Goal: Information Seeking & Learning: Learn about a topic

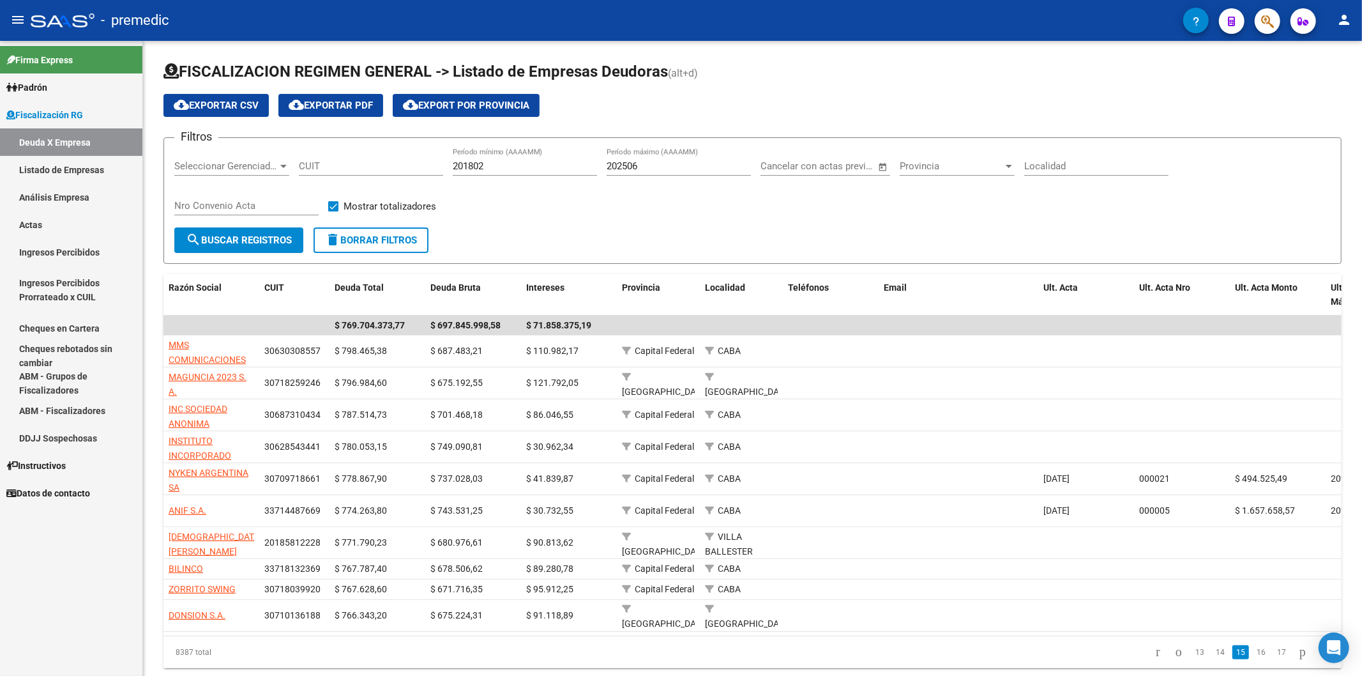
scroll to position [43, 0]
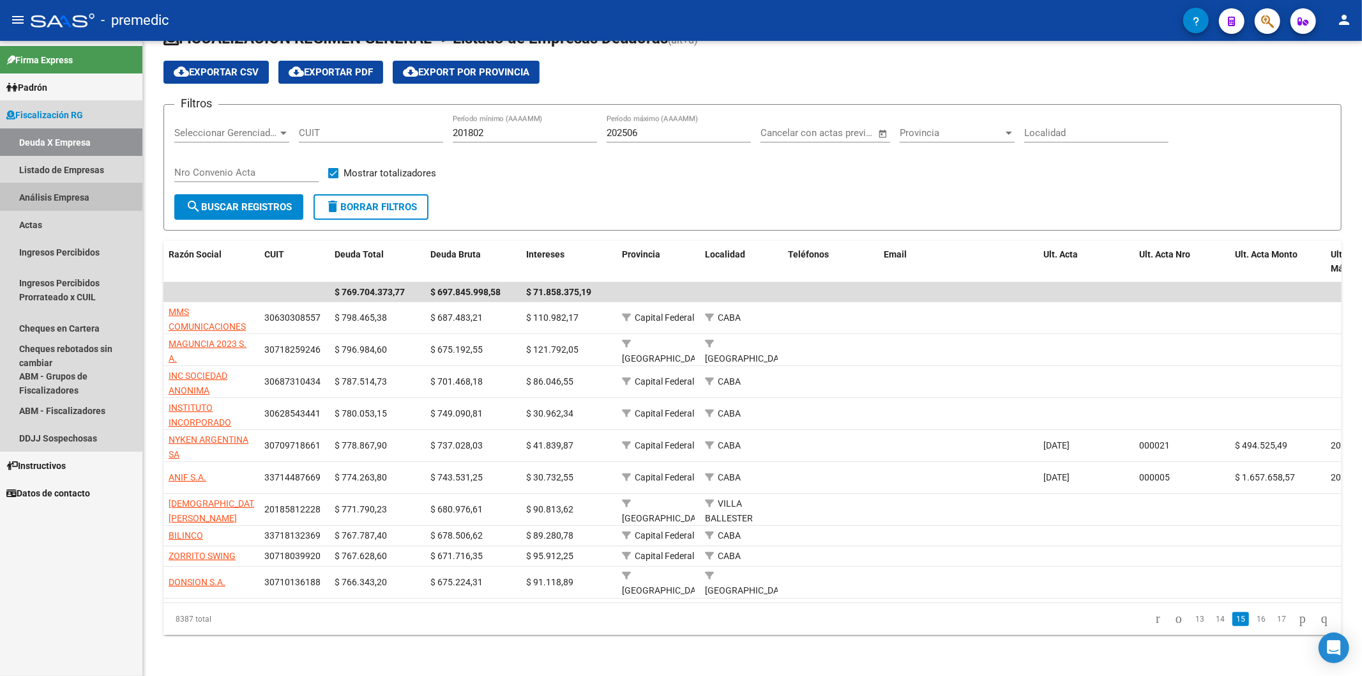
click at [53, 194] on link "Análisis Empresa" at bounding box center [71, 196] width 142 height 27
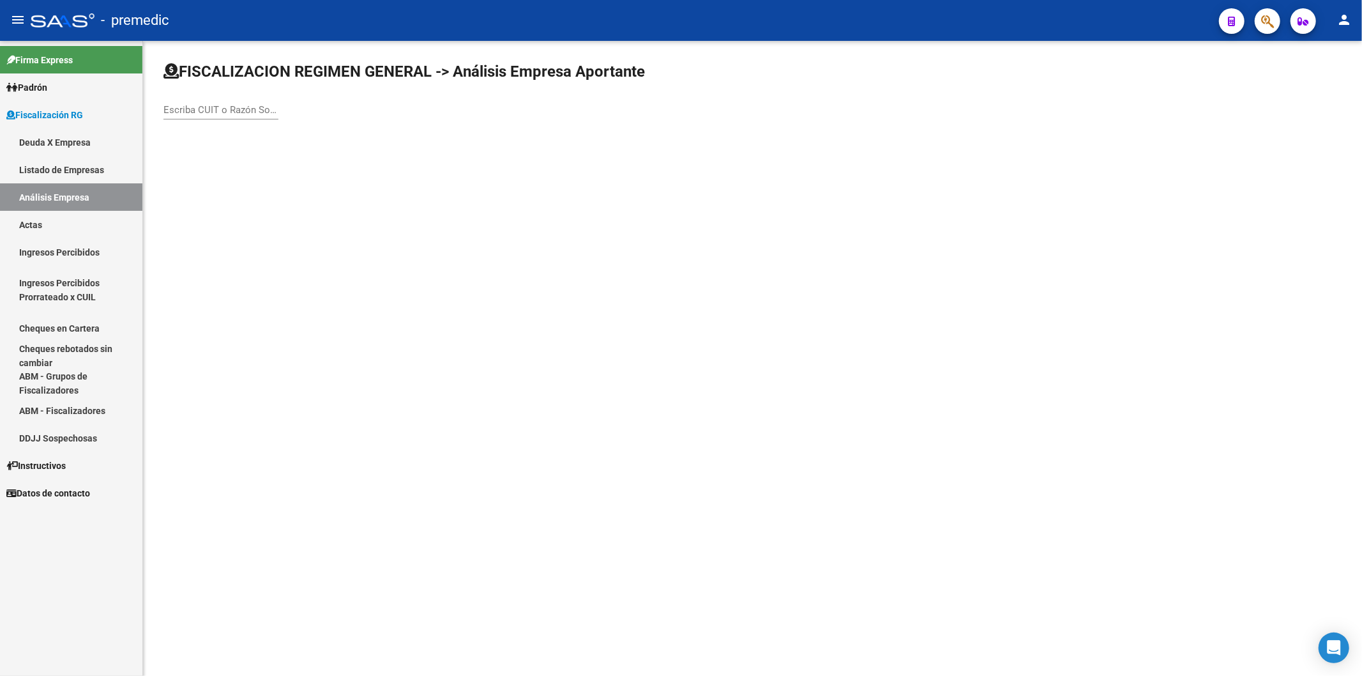
click at [202, 109] on input "Escriba CUIT o Razón Social para buscar" at bounding box center [221, 109] width 115 height 11
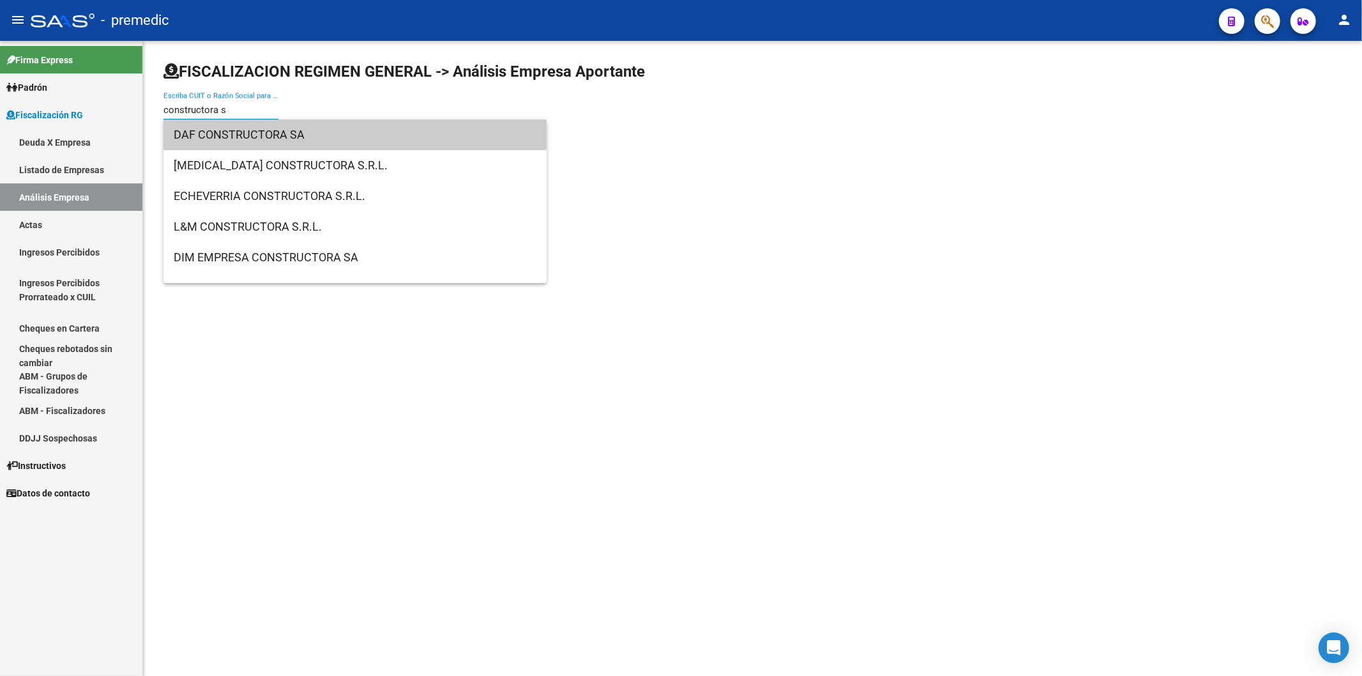
type input "constructora si"
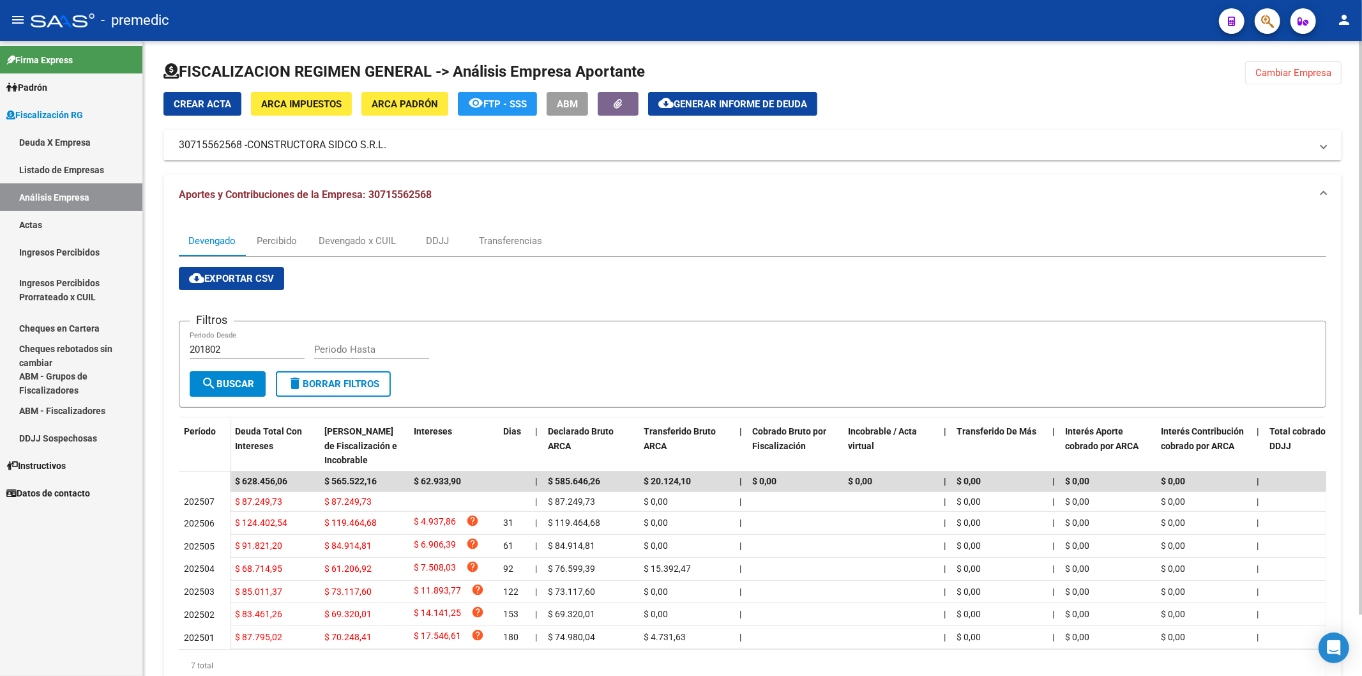
click at [35, 139] on link "Deuda X Empresa" at bounding box center [71, 141] width 142 height 27
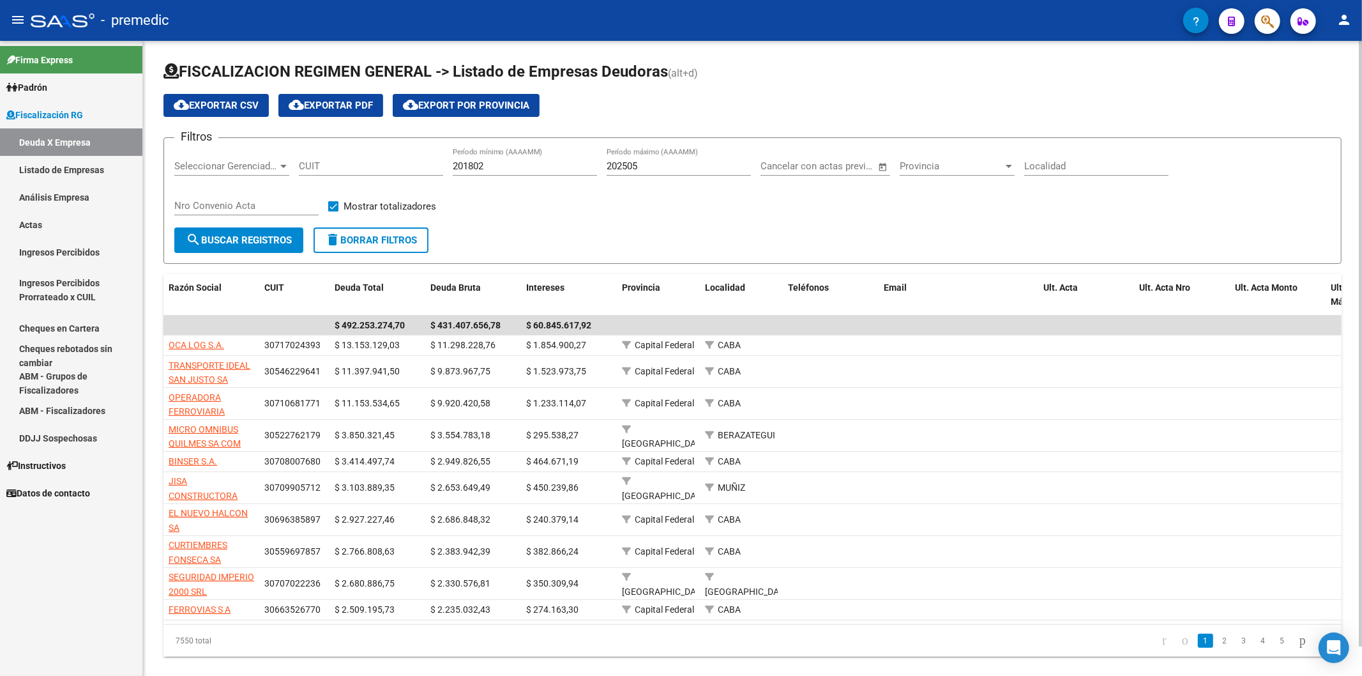
click at [554, 243] on form "Filtros Seleccionar Gerenciador Seleccionar Gerenciador CUIT 201802 Período mín…" at bounding box center [753, 200] width 1178 height 126
click at [1216, 652] on li "2" at bounding box center [1225, 641] width 19 height 22
click at [1217, 648] on link "2" at bounding box center [1224, 641] width 15 height 14
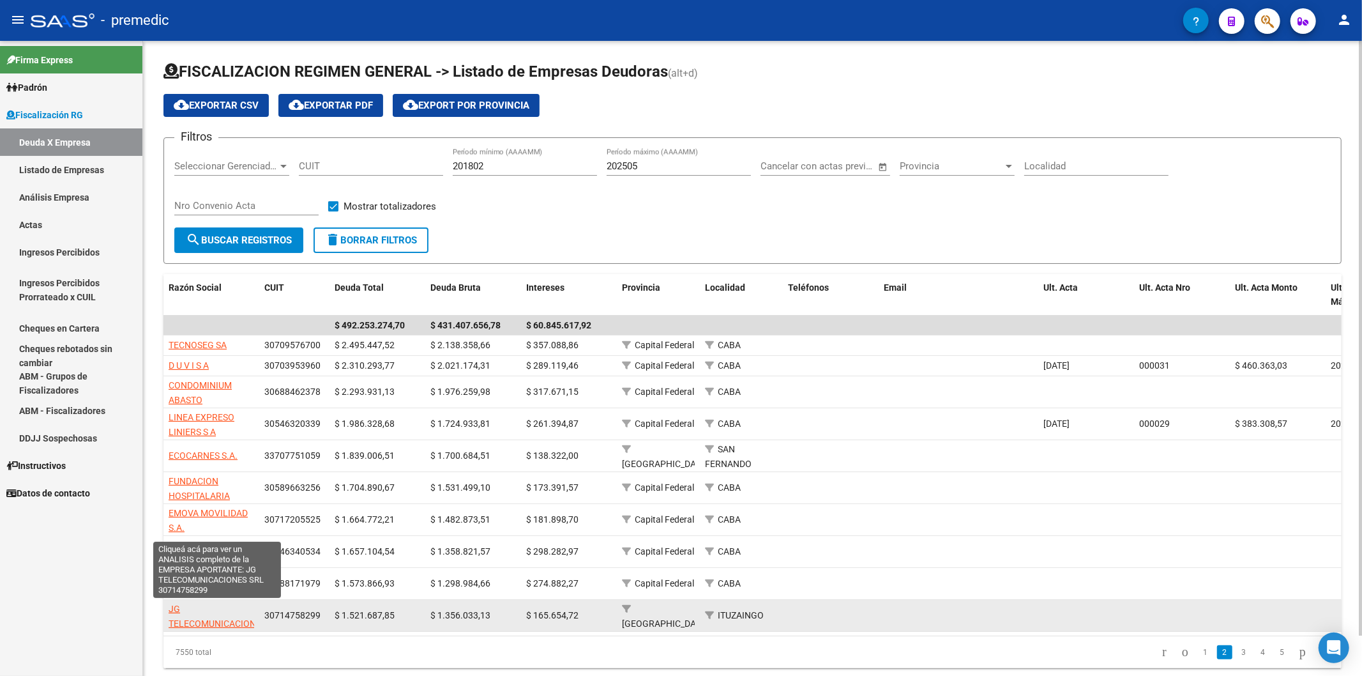
click at [238, 622] on span "JG TELECOMUNICACIONES SRL" at bounding box center [218, 624] width 98 height 40
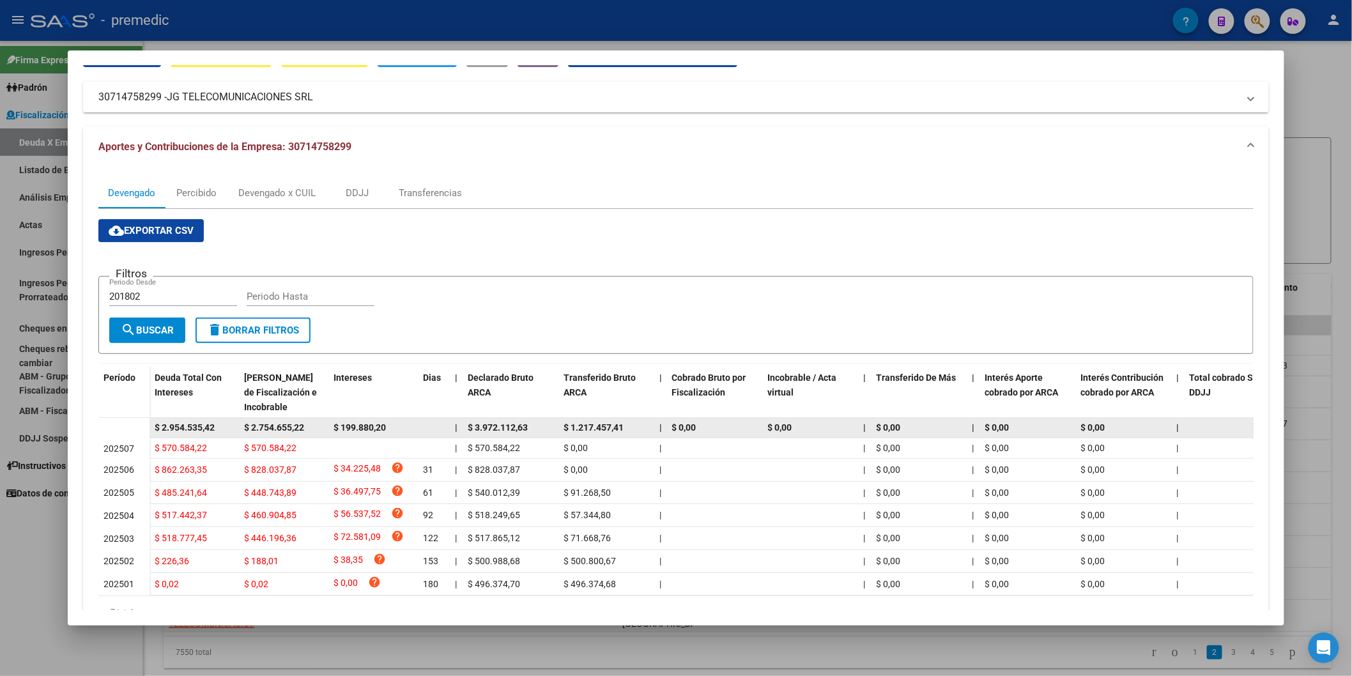
scroll to position [132, 0]
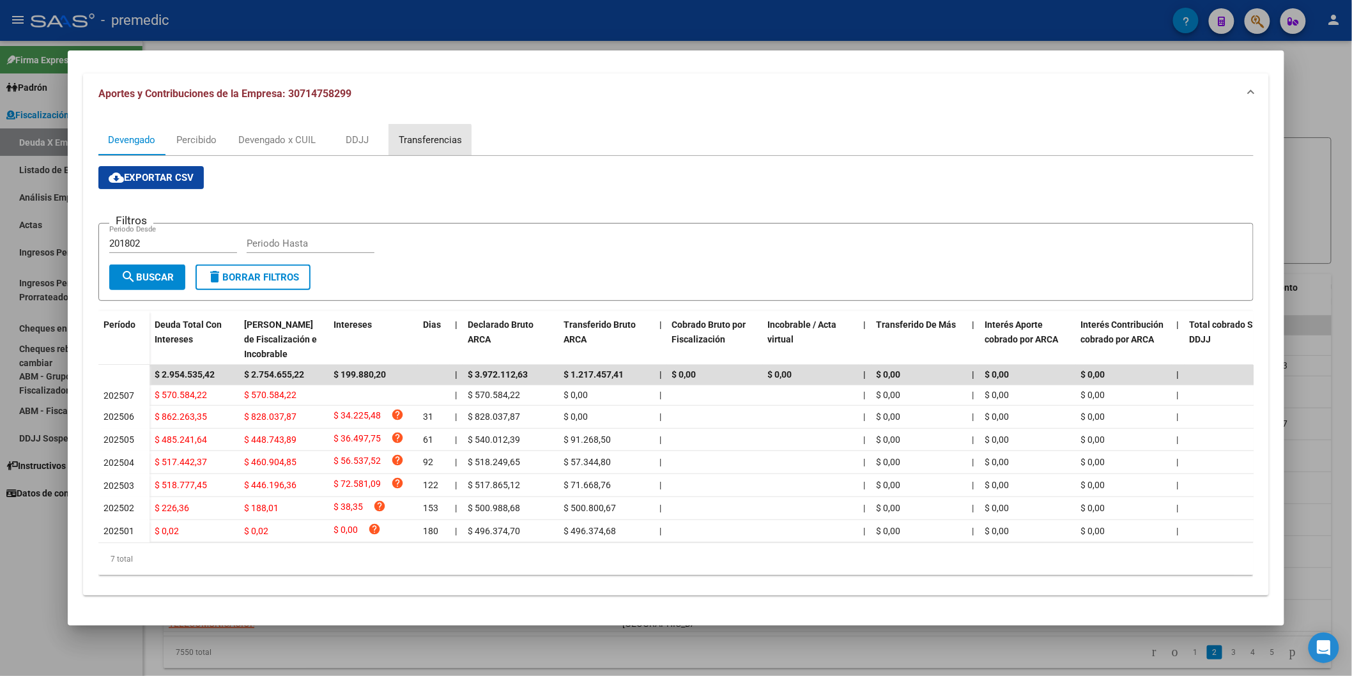
click at [424, 133] on div "Transferencias" at bounding box center [430, 140] width 63 height 14
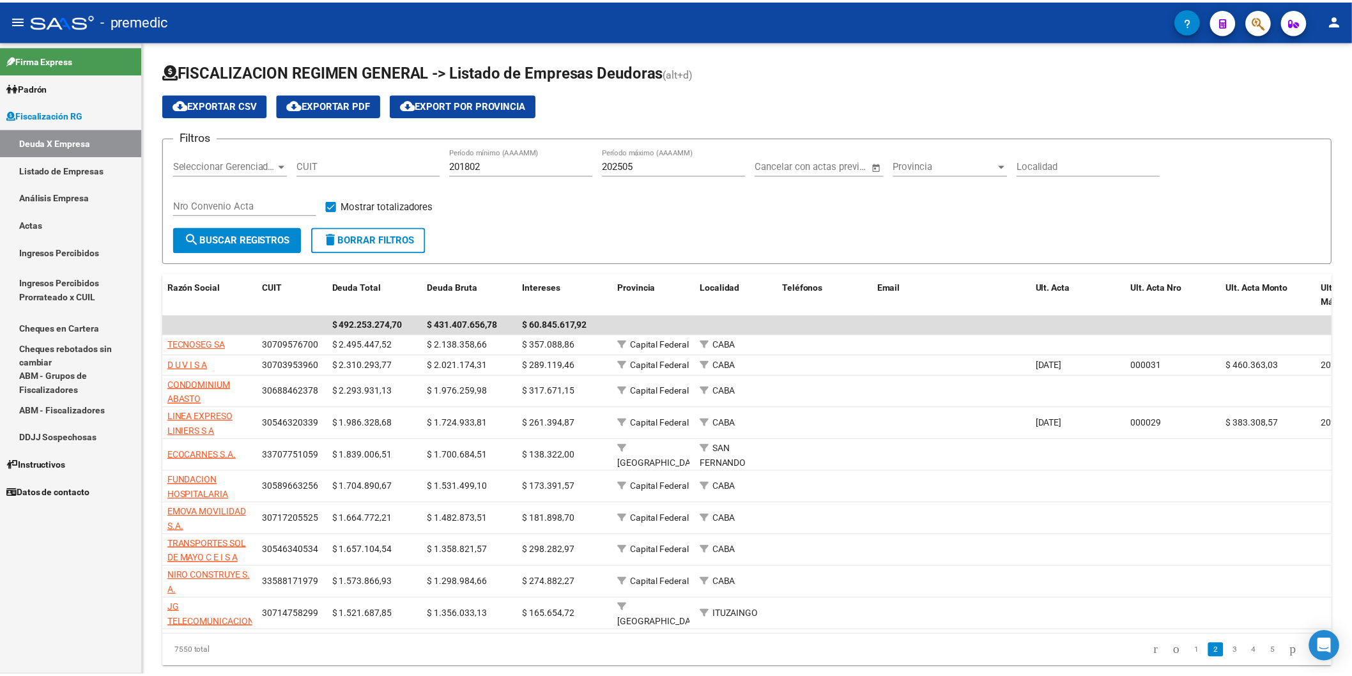
scroll to position [43, 0]
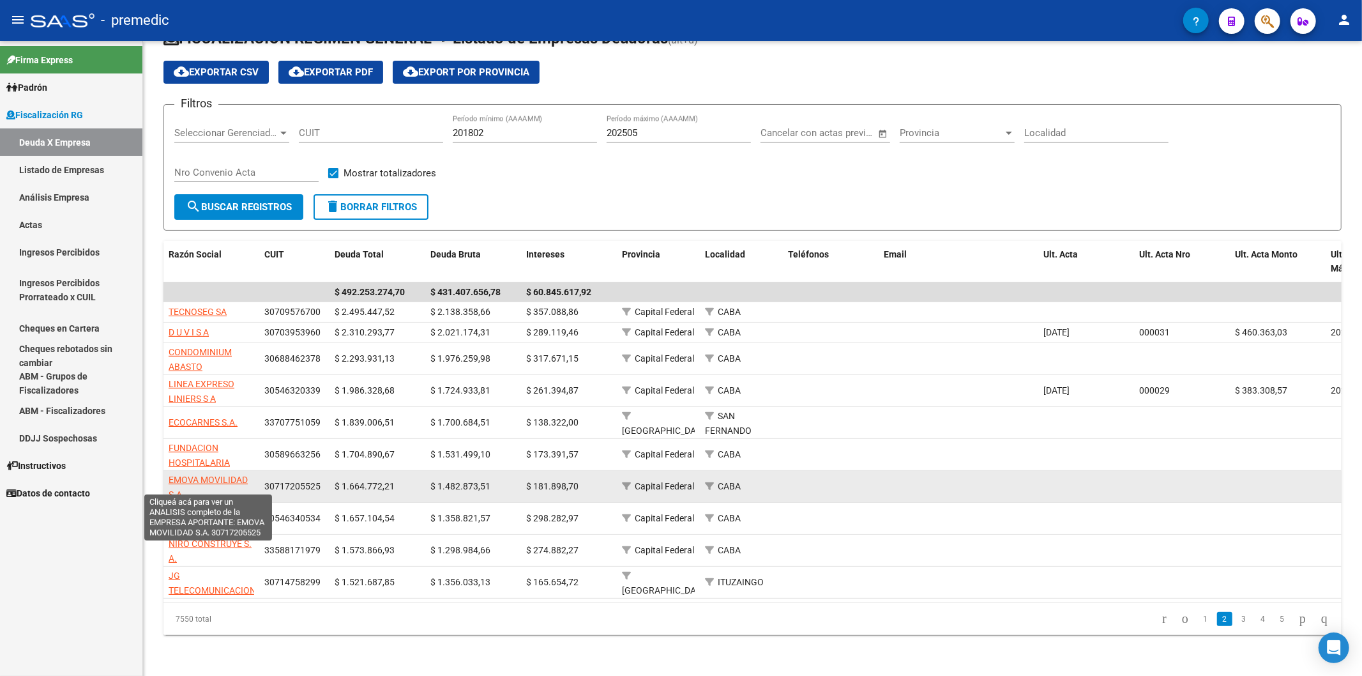
click at [228, 475] on span "EMOVA MOVILIDAD S.A." at bounding box center [208, 487] width 79 height 25
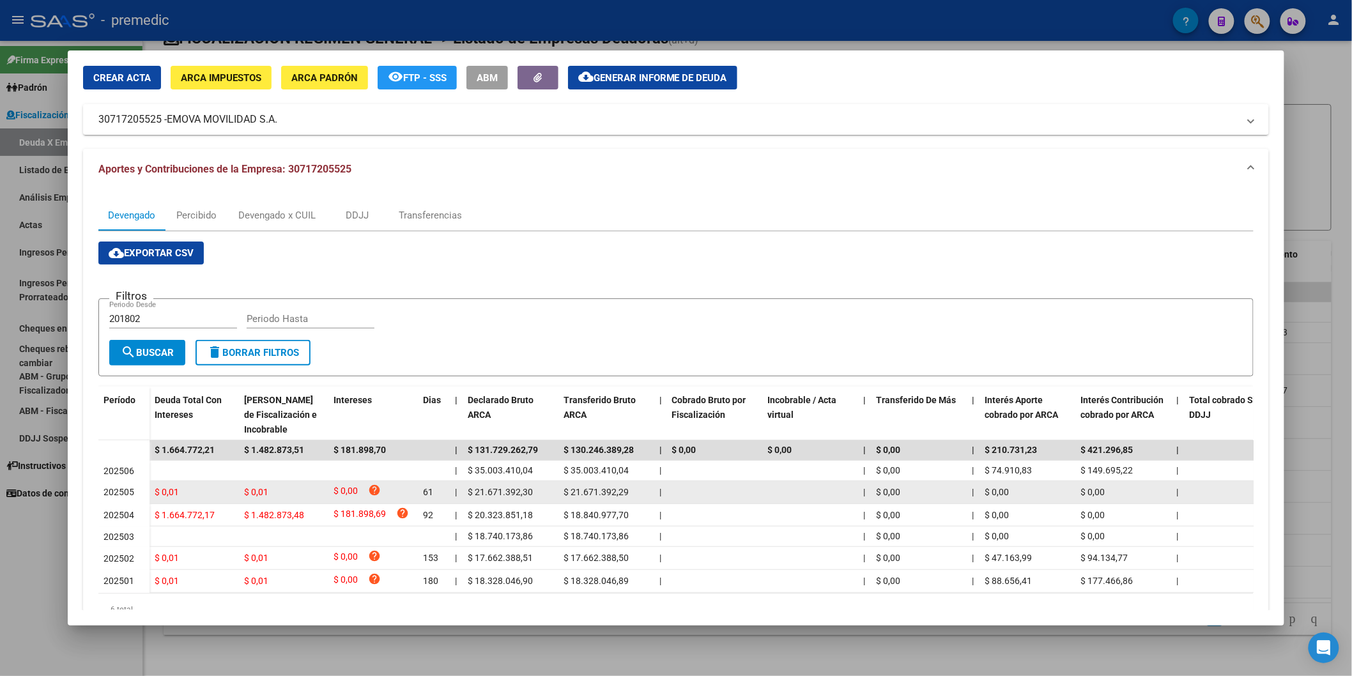
scroll to position [106, 0]
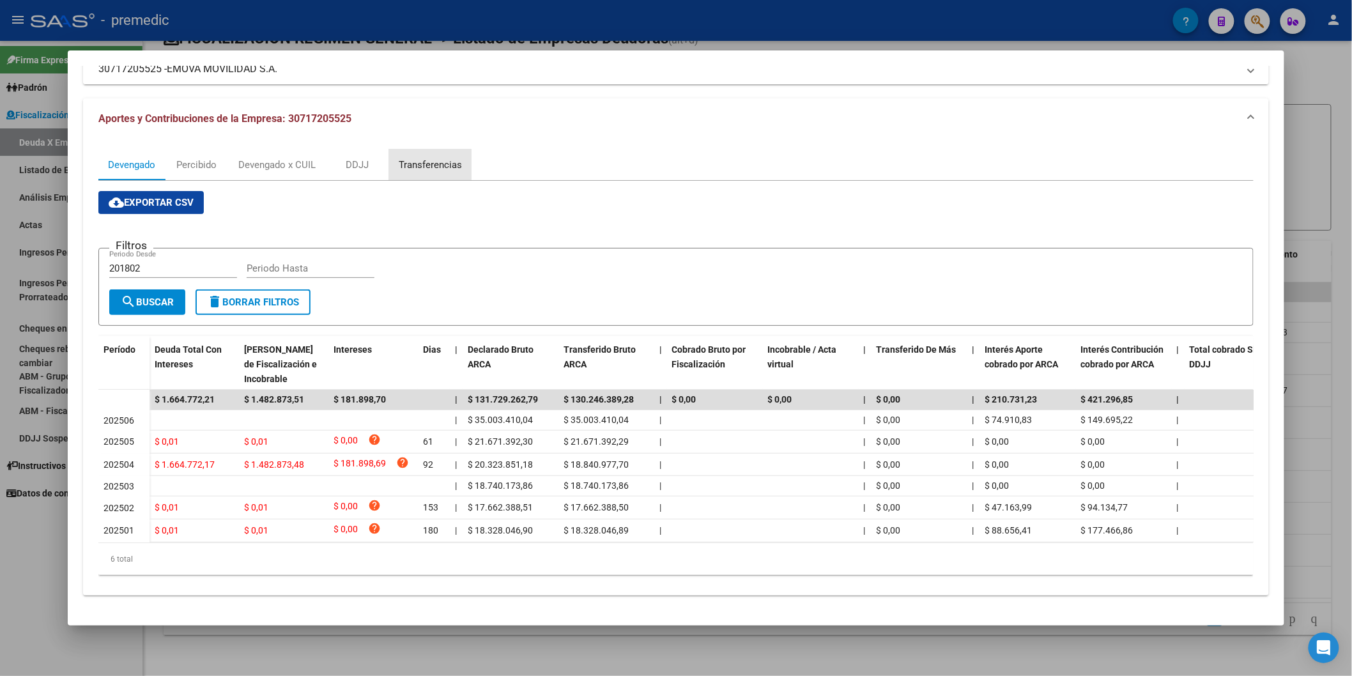
click at [407, 158] on div "Transferencias" at bounding box center [430, 165] width 63 height 14
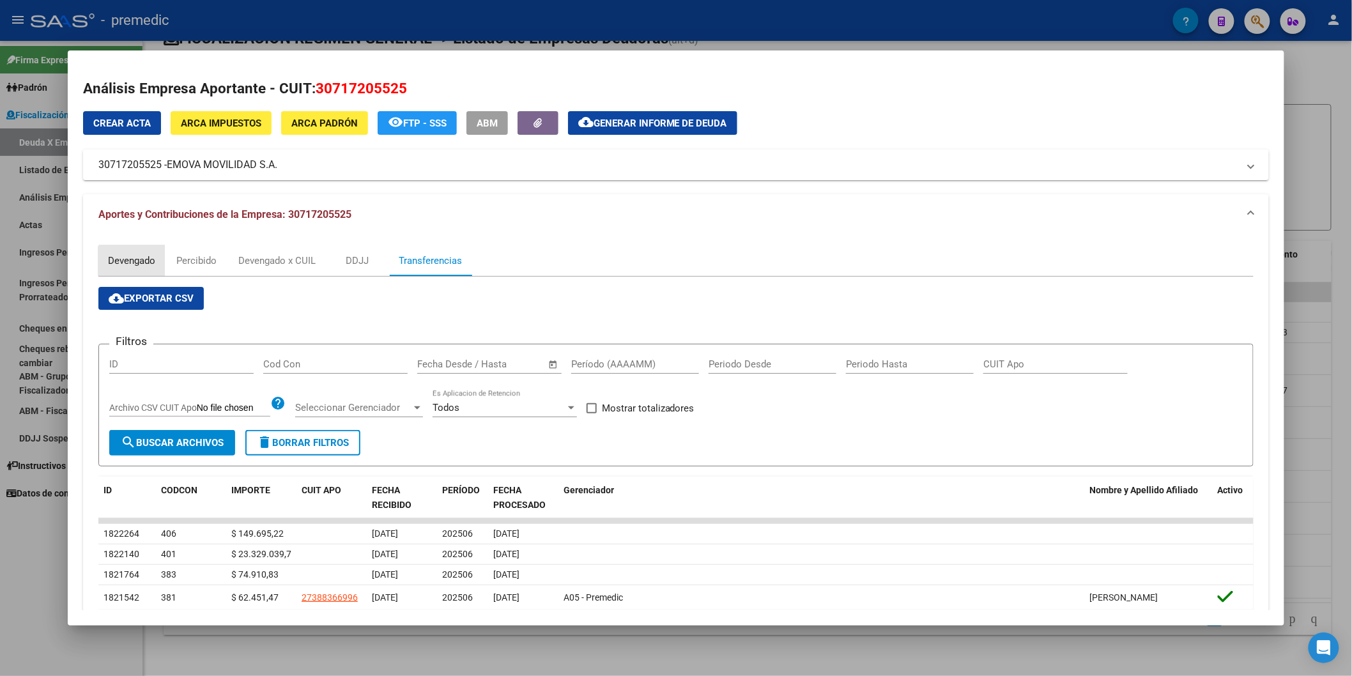
click at [136, 266] on div "Devengado" at bounding box center [131, 261] width 47 height 14
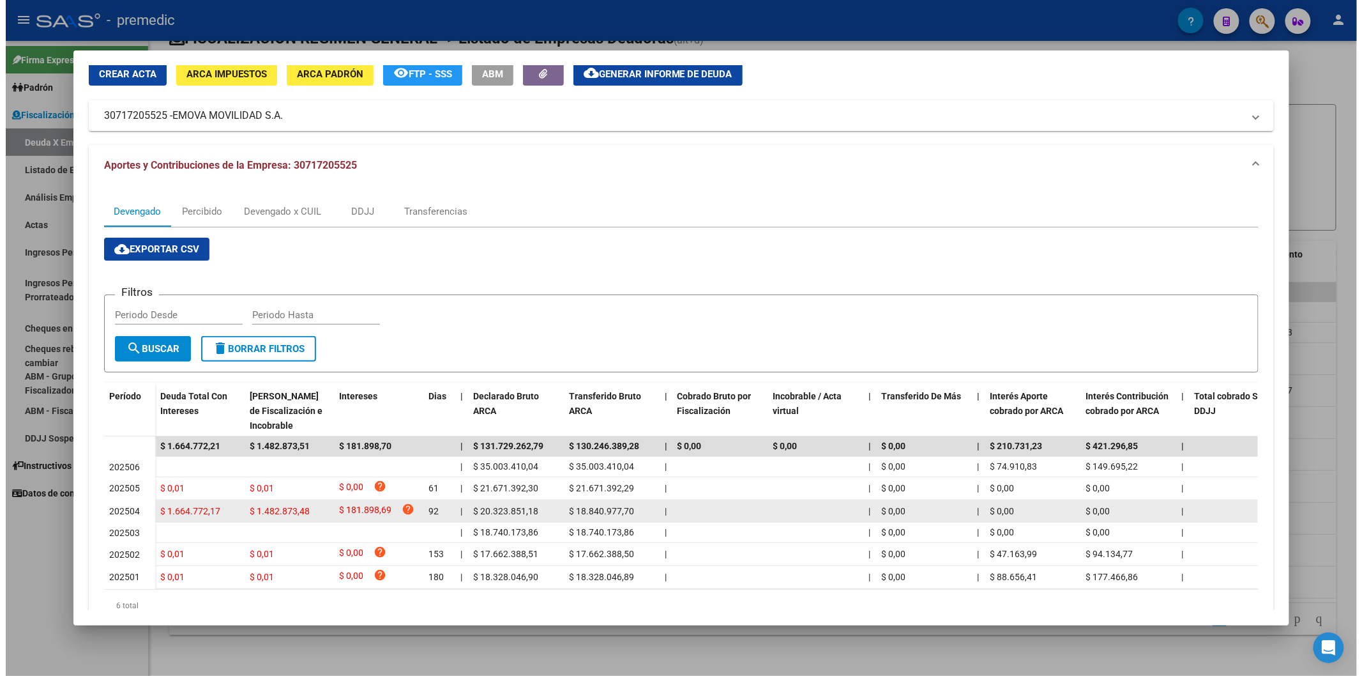
scroll to position [106, 0]
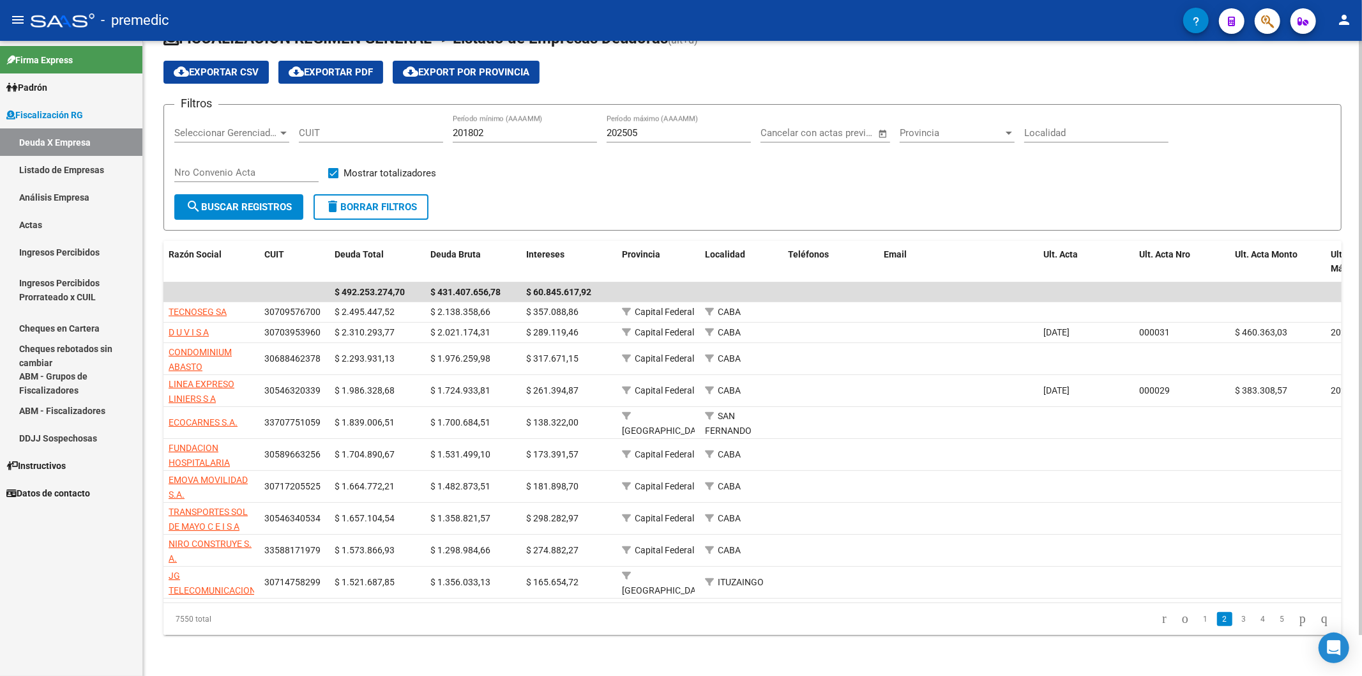
drag, startPoint x: 164, startPoint y: 34, endPoint x: 593, endPoint y: 184, distance: 454.1
click at [594, 187] on form "Filtros Seleccionar Gerenciador Seleccionar Gerenciador CUIT 201802 Período mín…" at bounding box center [753, 167] width 1178 height 126
click at [1237, 622] on link "3" at bounding box center [1244, 619] width 15 height 14
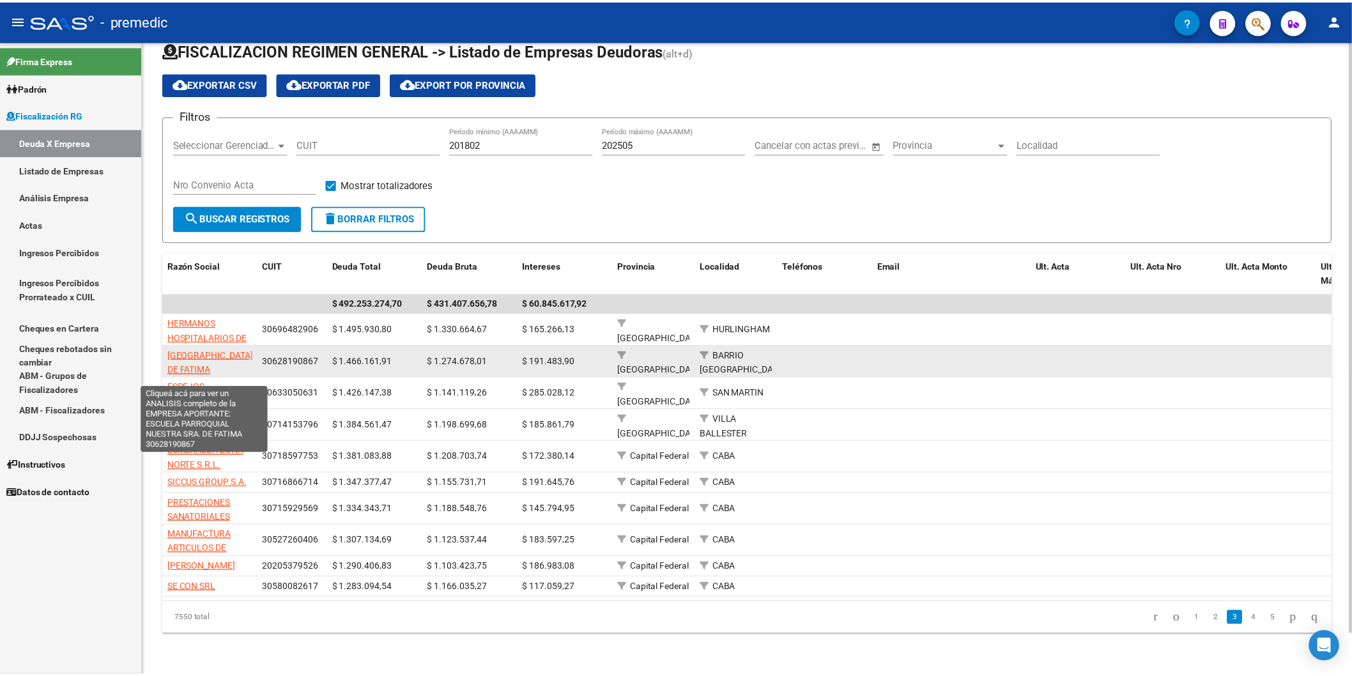
scroll to position [31, 0]
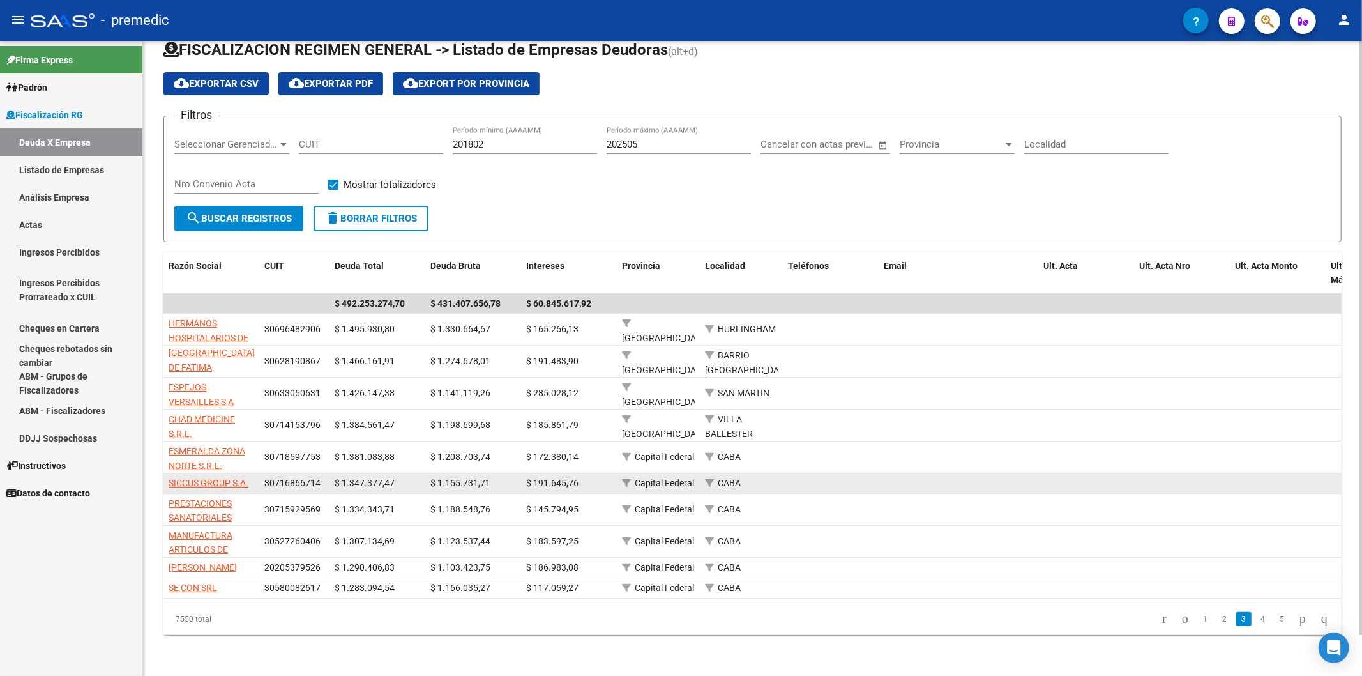
click at [230, 476] on app-link-go-to "SICCUS GROUP S.A." at bounding box center [209, 483] width 80 height 15
click at [243, 478] on span "SICCUS GROUP S.A." at bounding box center [209, 483] width 80 height 10
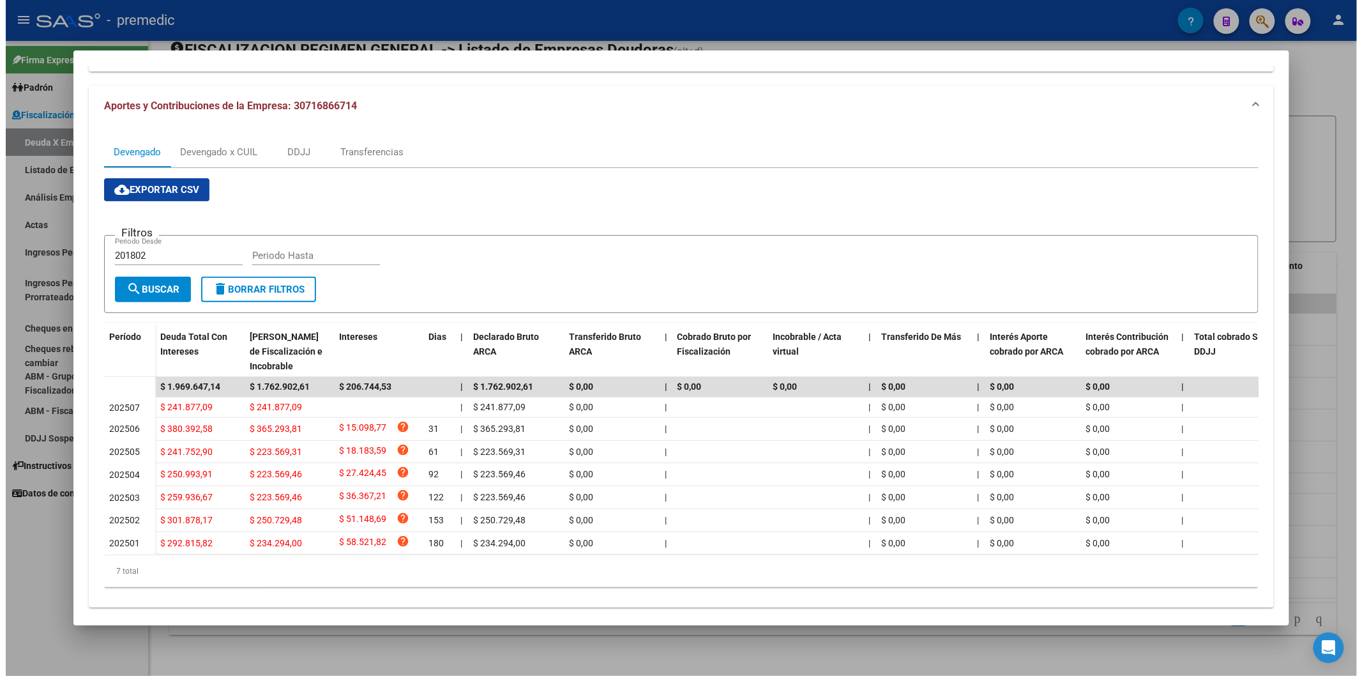
scroll to position [132, 0]
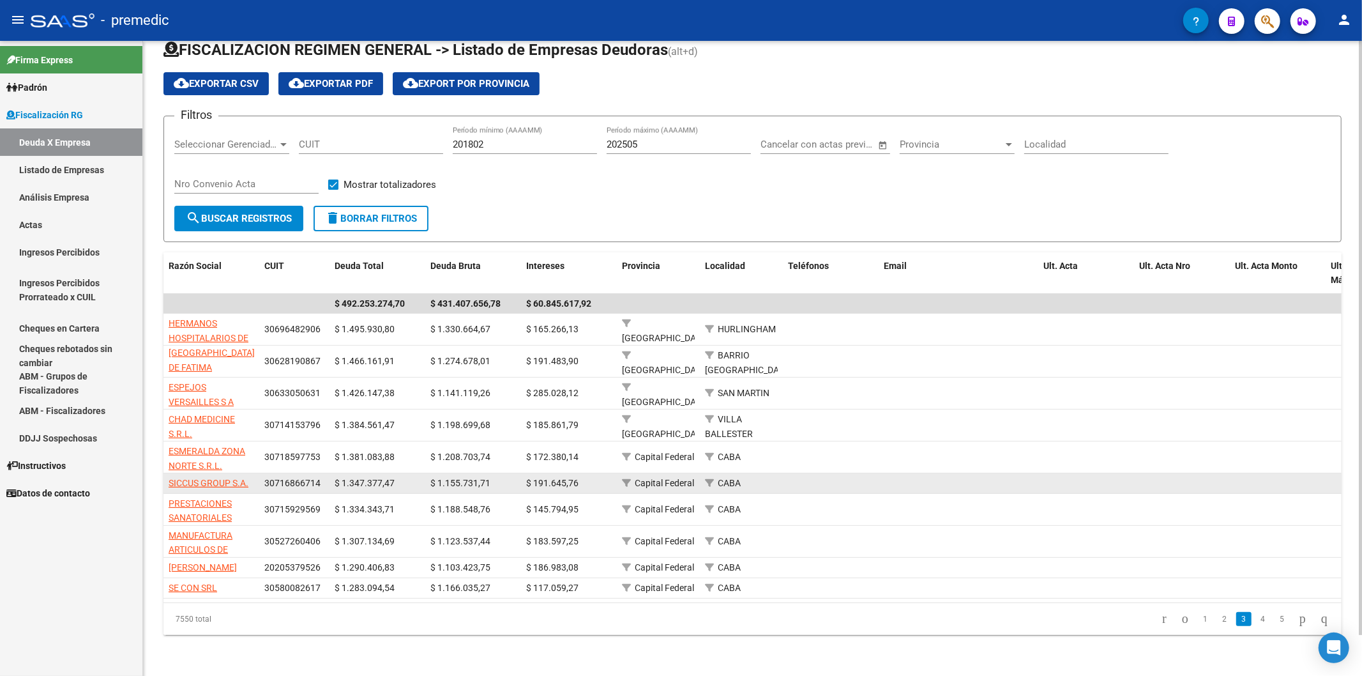
click at [227, 476] on app-link-go-to "SICCUS GROUP S.A." at bounding box center [209, 483] width 80 height 15
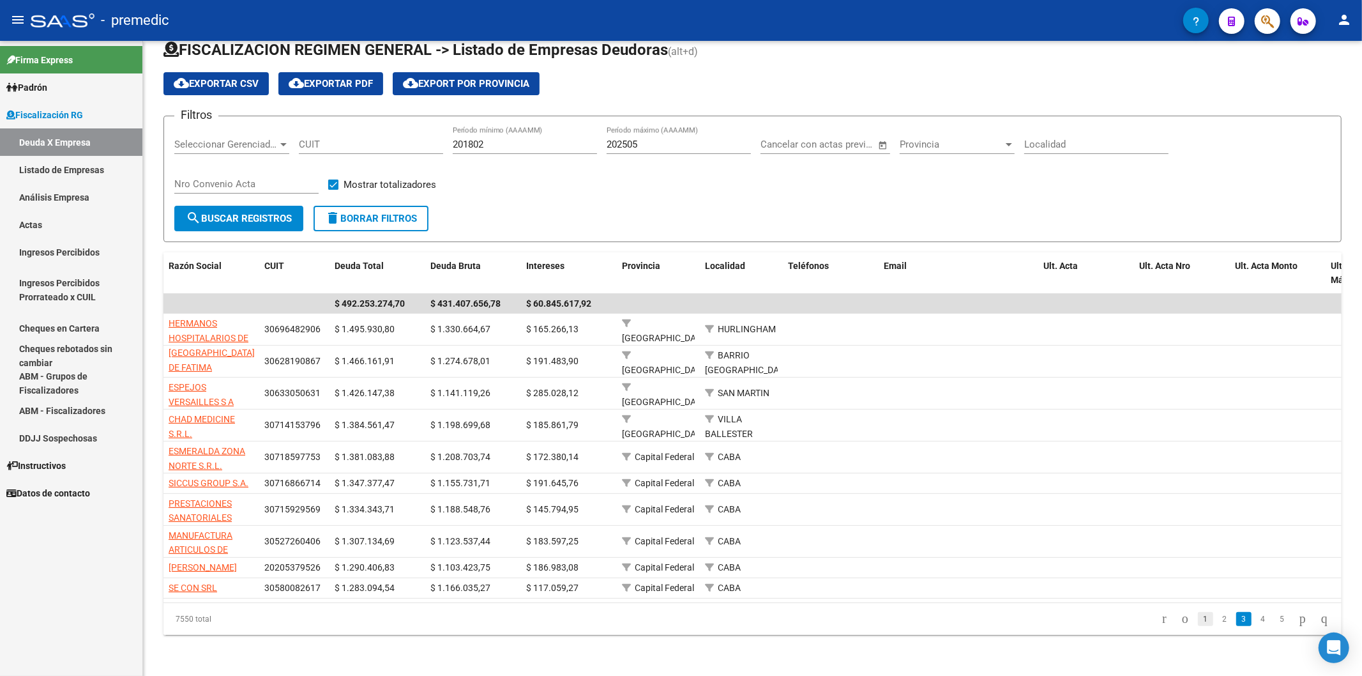
click at [1198, 617] on link "1" at bounding box center [1205, 619] width 15 height 14
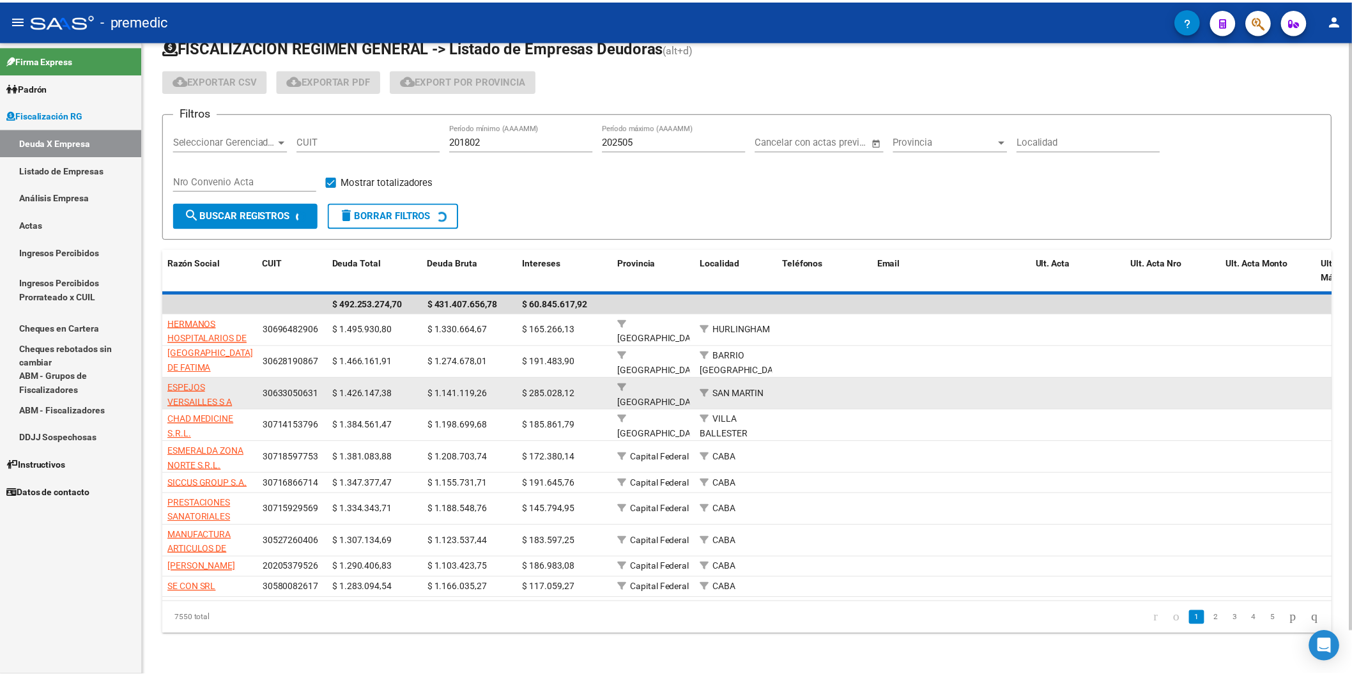
scroll to position [32, 0]
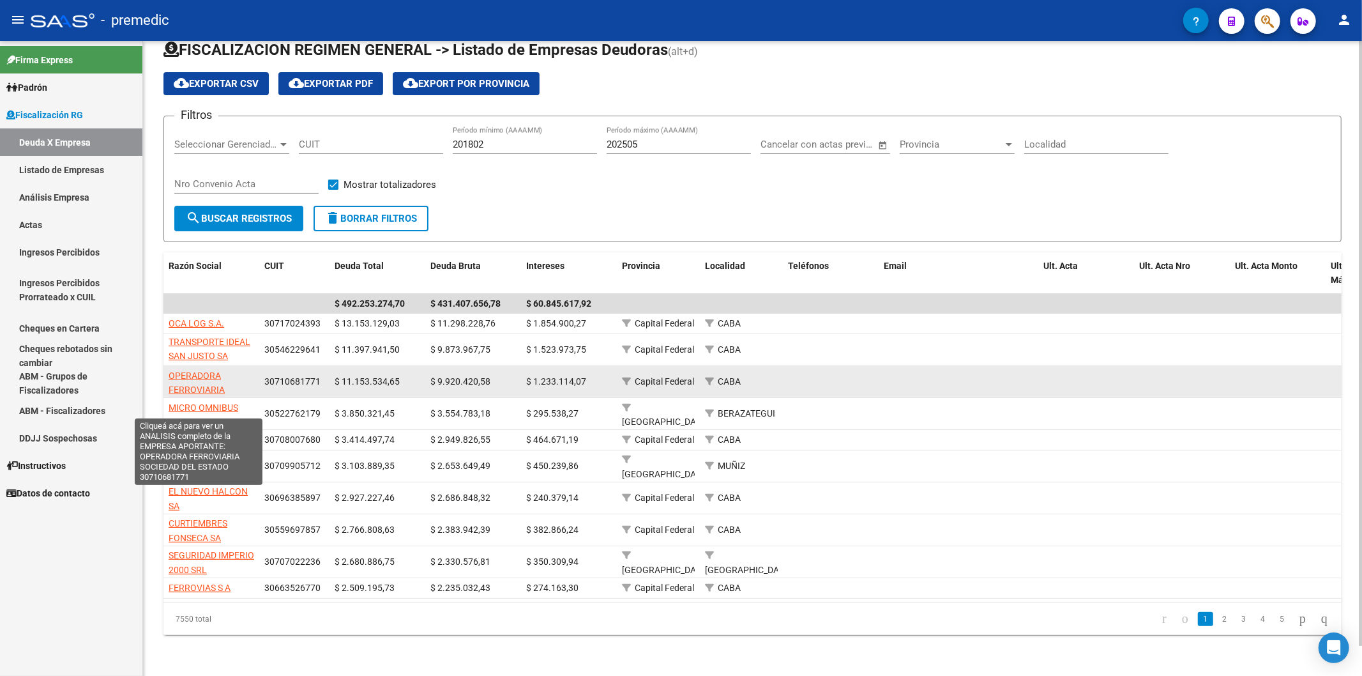
click at [213, 374] on span "OPERADORA FERROVIARIA SOCIEDAD DEL ESTADO" at bounding box center [199, 397] width 60 height 54
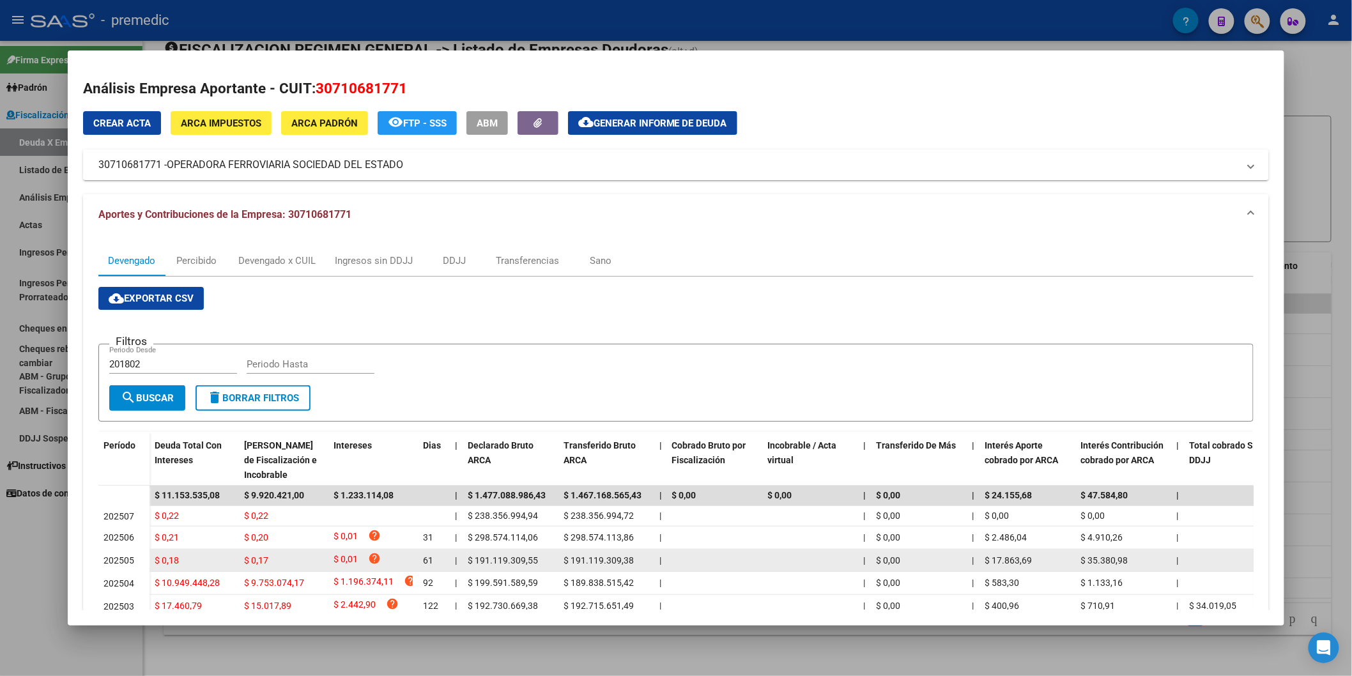
drag, startPoint x: 166, startPoint y: 586, endPoint x: 588, endPoint y: 551, distance: 423.6
click at [608, 576] on div "$ 10.949.448,28 $ 9.753.074,17 $ 1.196.374,11 help 92 | $ 199.591.589,59 $ 189.…" at bounding box center [912, 583] width 1527 height 23
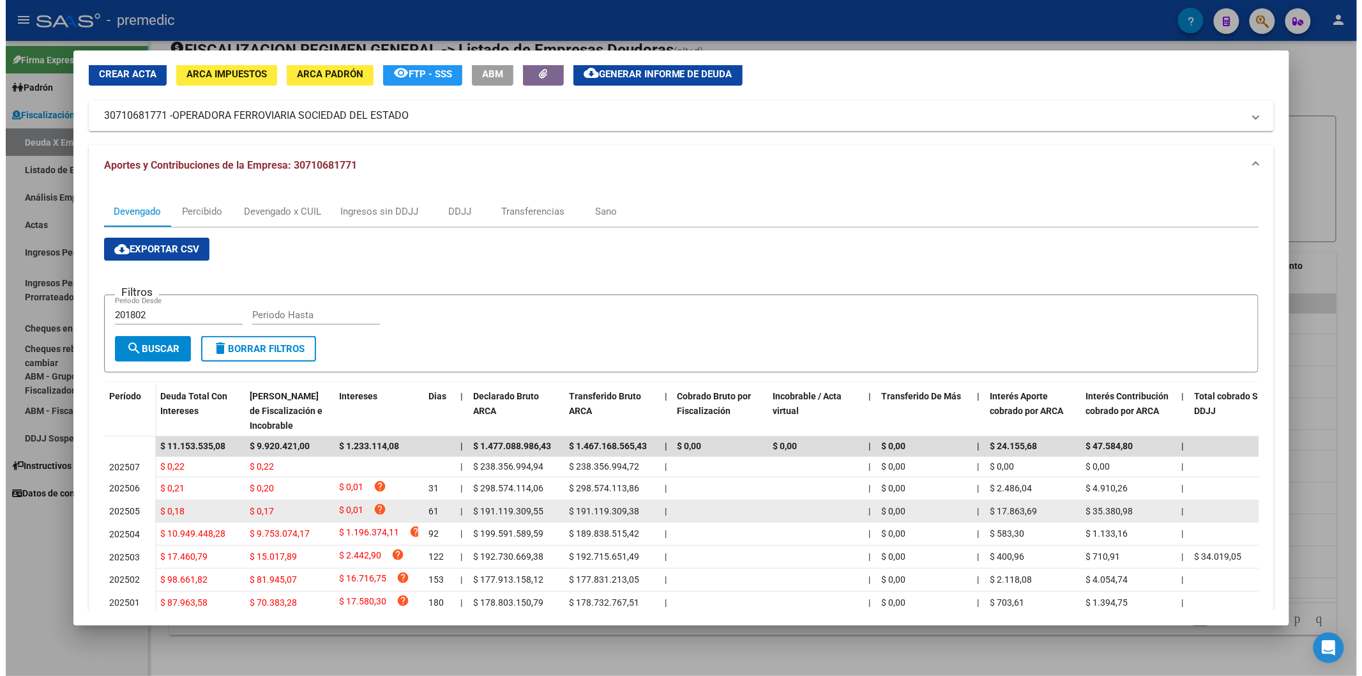
scroll to position [71, 0]
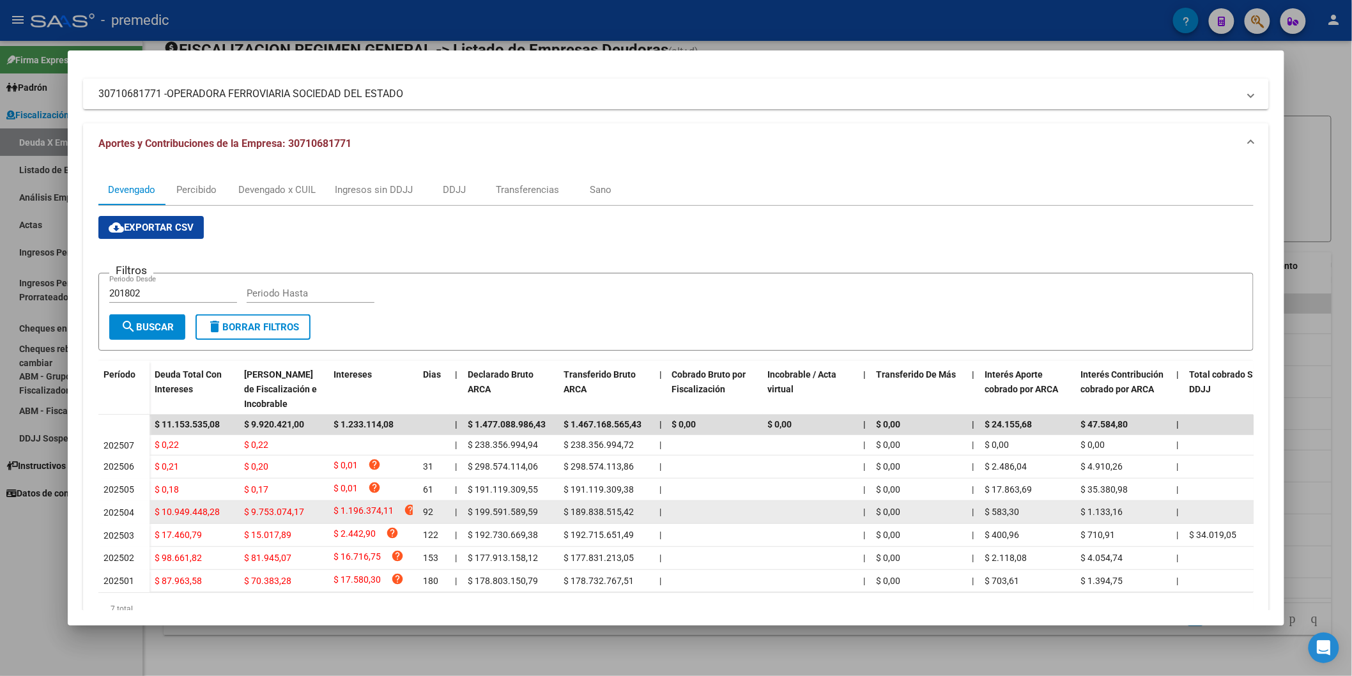
click at [565, 520] on datatable-body-cell "$ 189.838.515,42" at bounding box center [606, 512] width 96 height 22
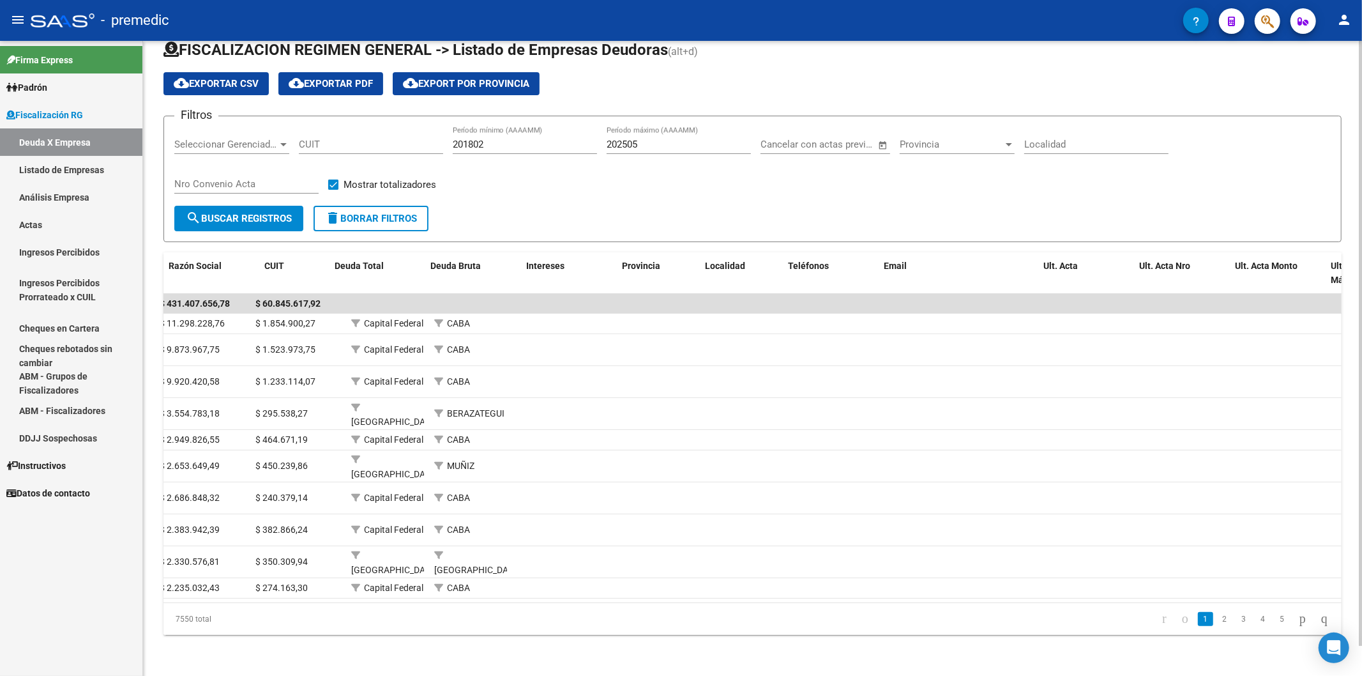
scroll to position [0, 0]
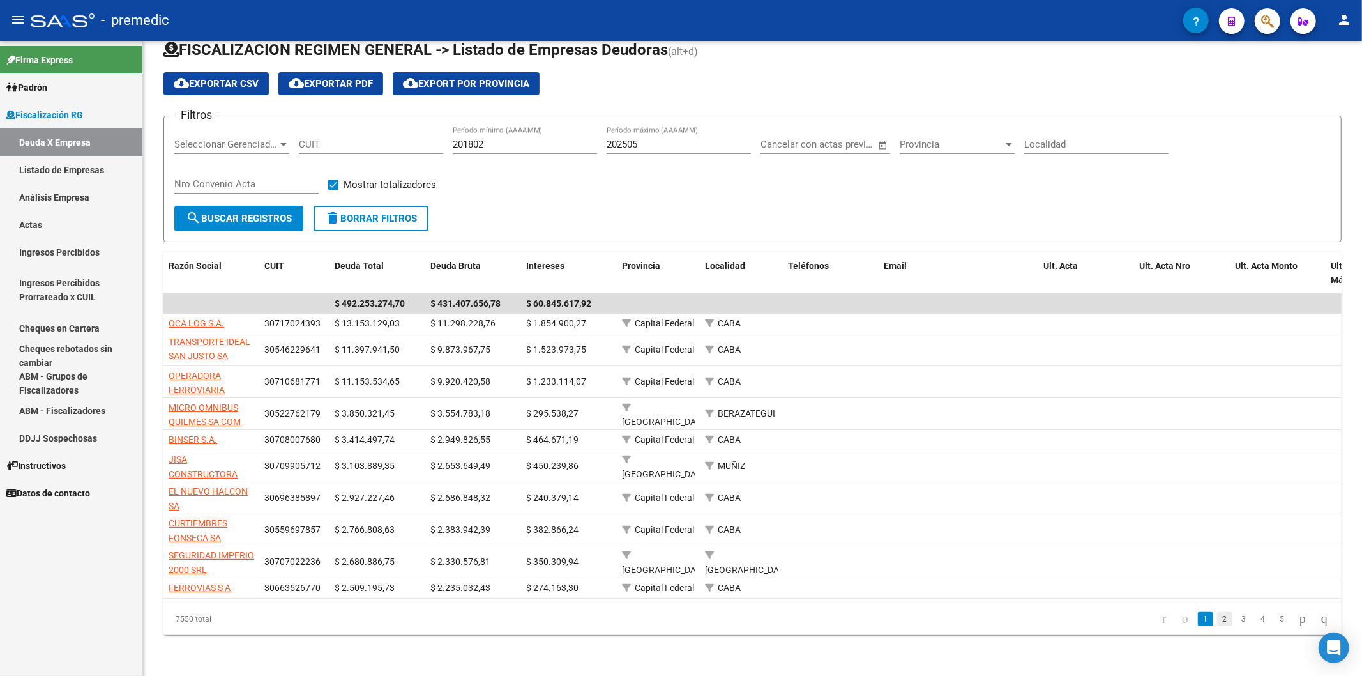
click at [1217, 622] on link "2" at bounding box center [1224, 619] width 15 height 14
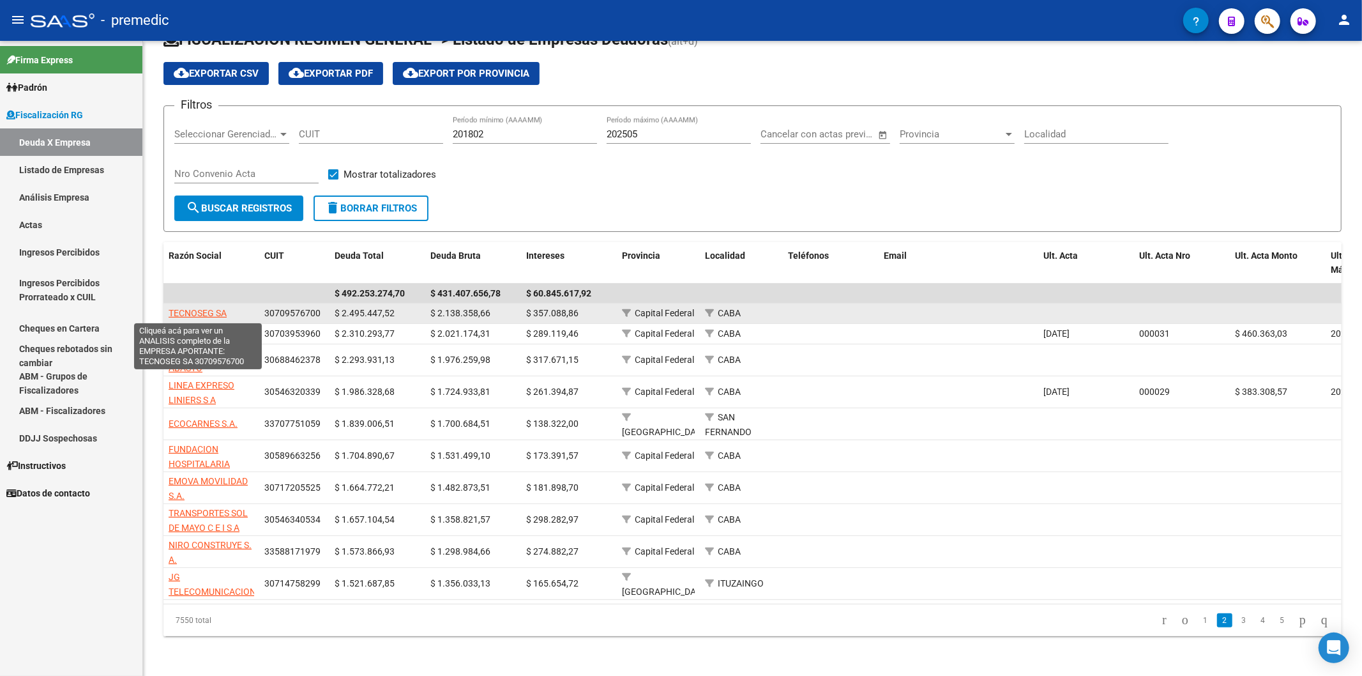
click at [213, 316] on span "TECNOSEG SA" at bounding box center [198, 313] width 58 height 10
type textarea "30709576700"
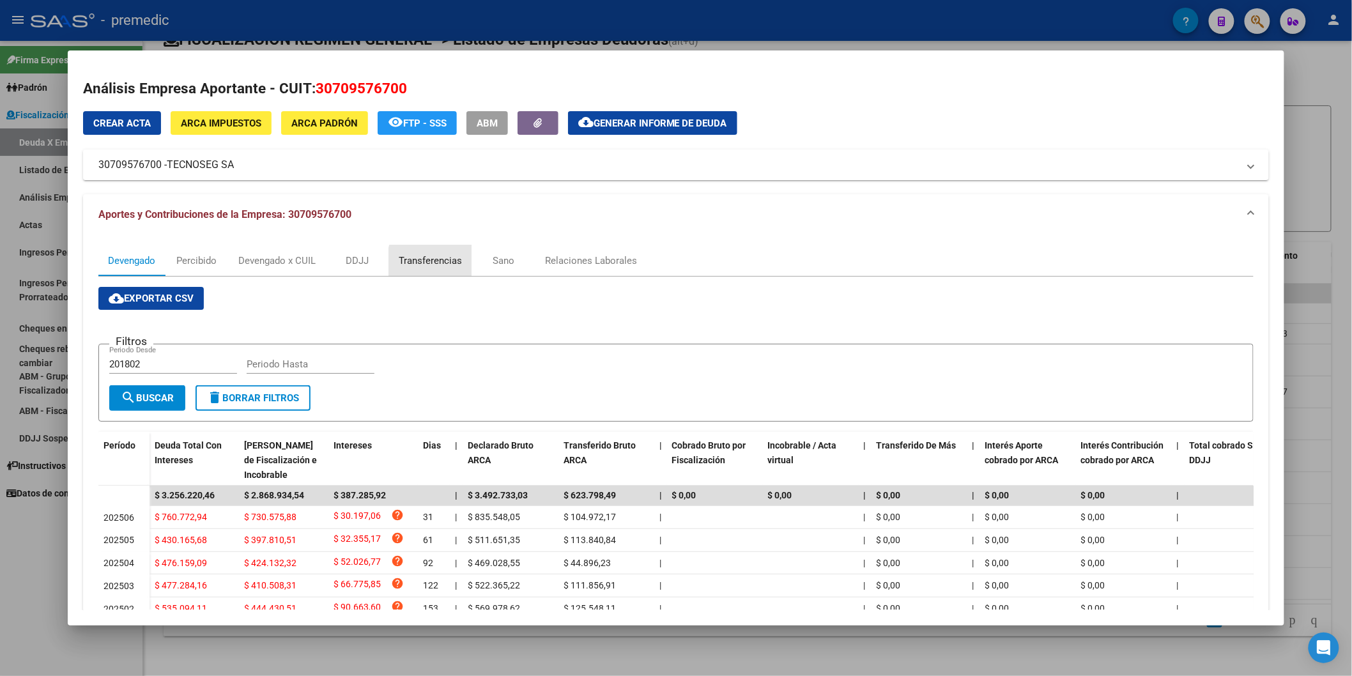
click at [439, 263] on div "Transferencias" at bounding box center [430, 261] width 63 height 14
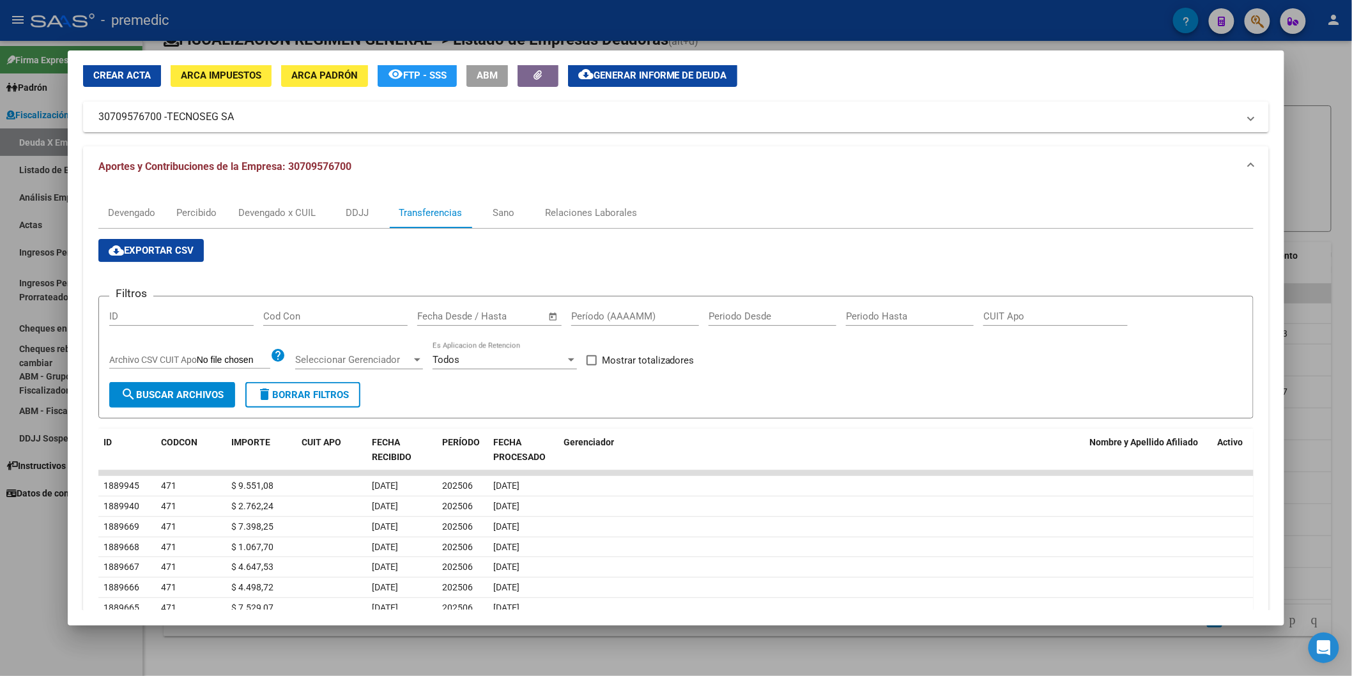
scroll to position [46, 0]
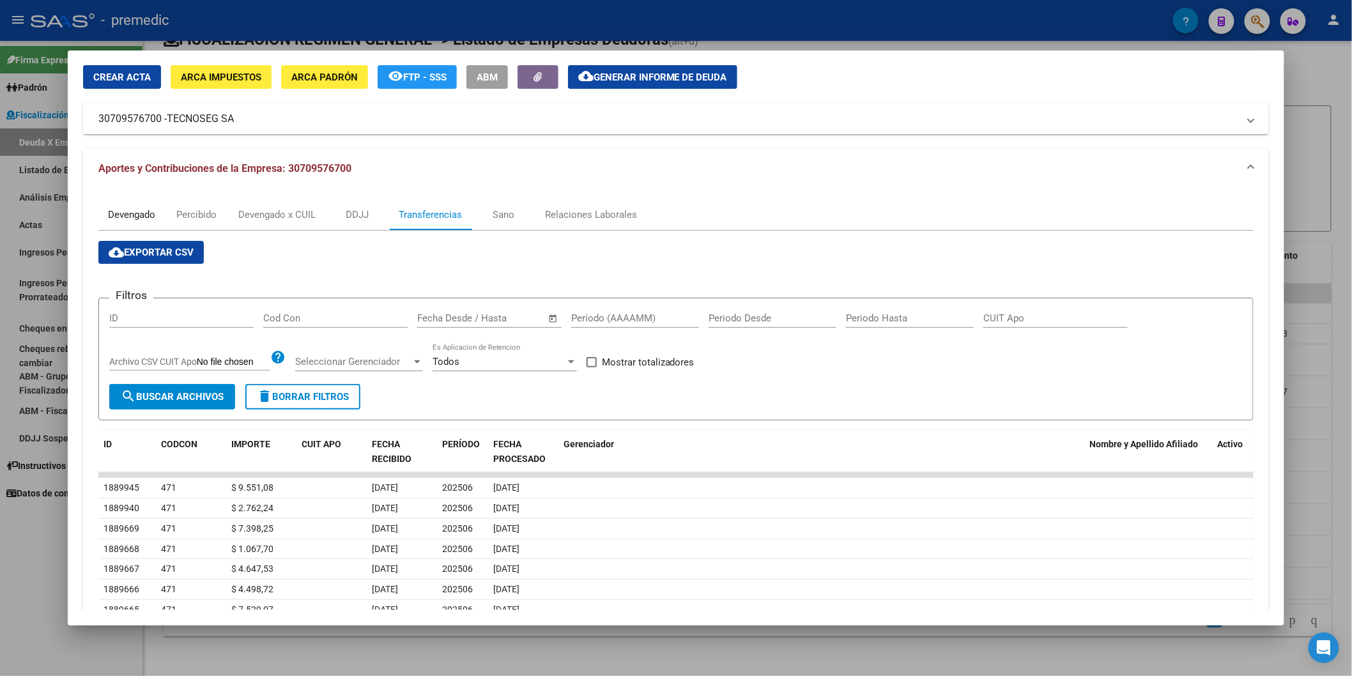
click at [128, 218] on div "Devengado" at bounding box center [131, 215] width 47 height 14
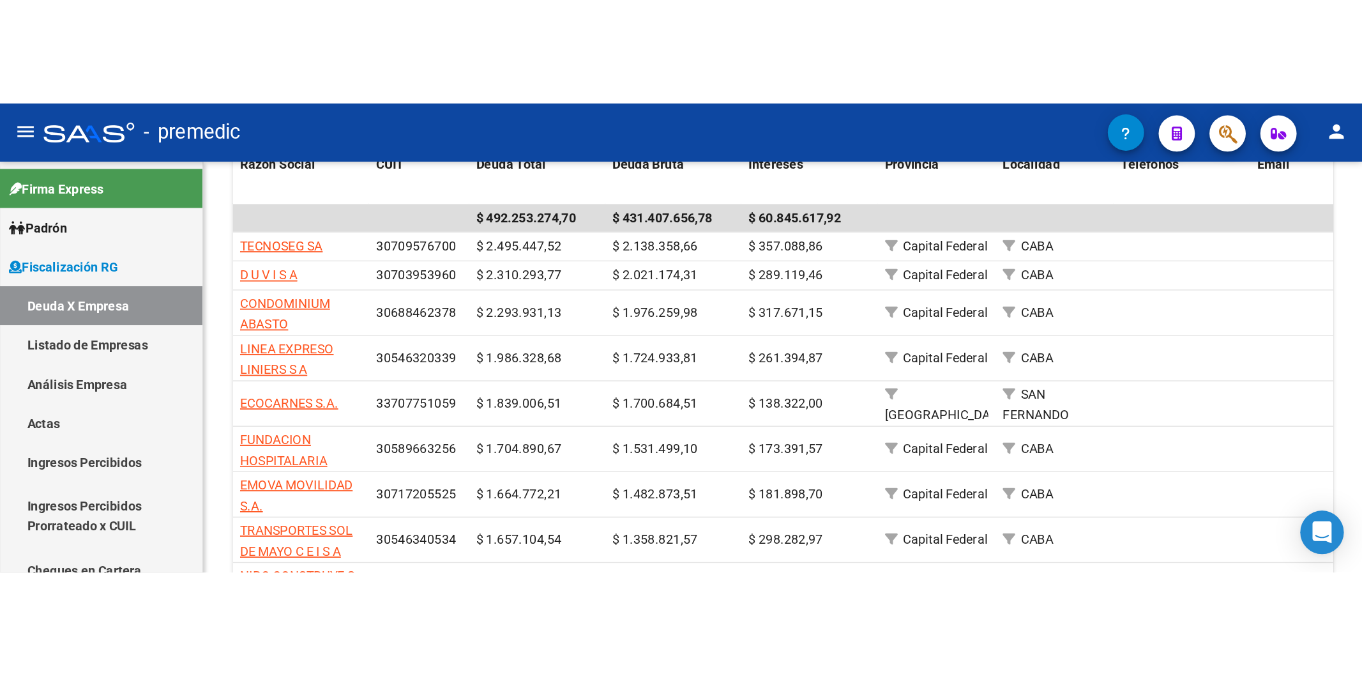
scroll to position [43, 0]
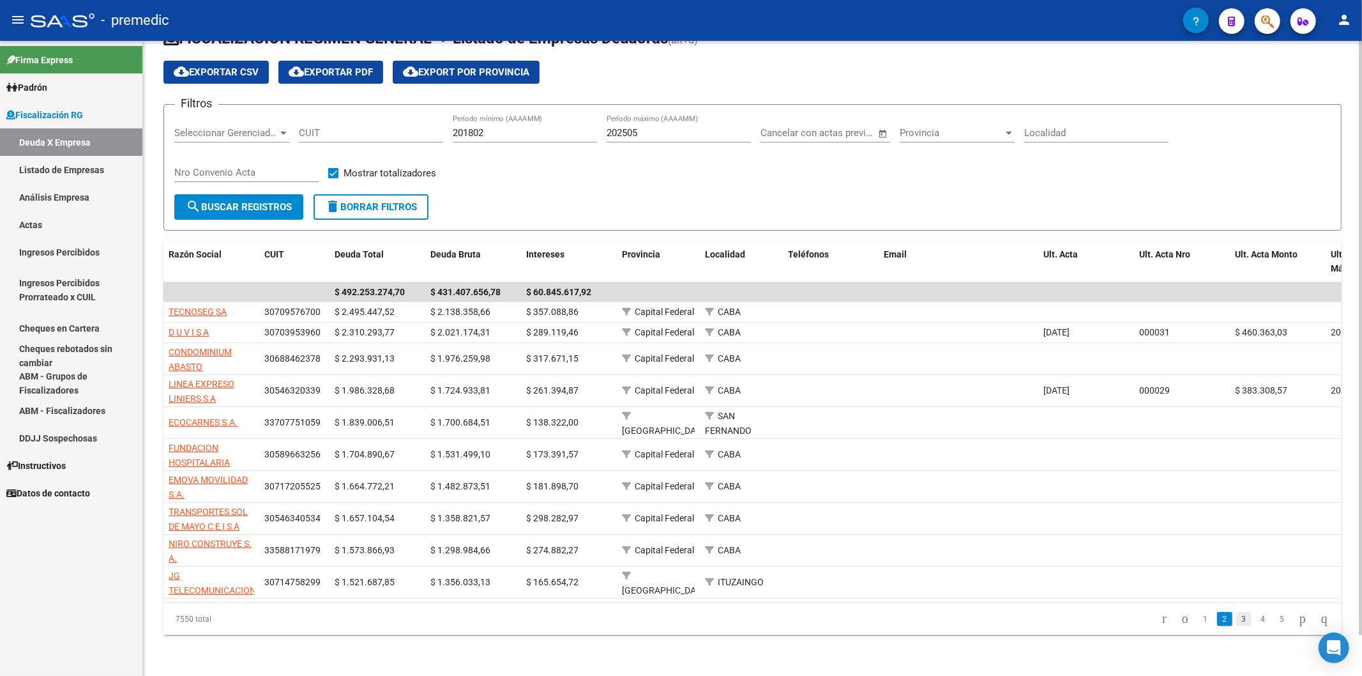
click at [1237, 623] on link "3" at bounding box center [1244, 619] width 15 height 14
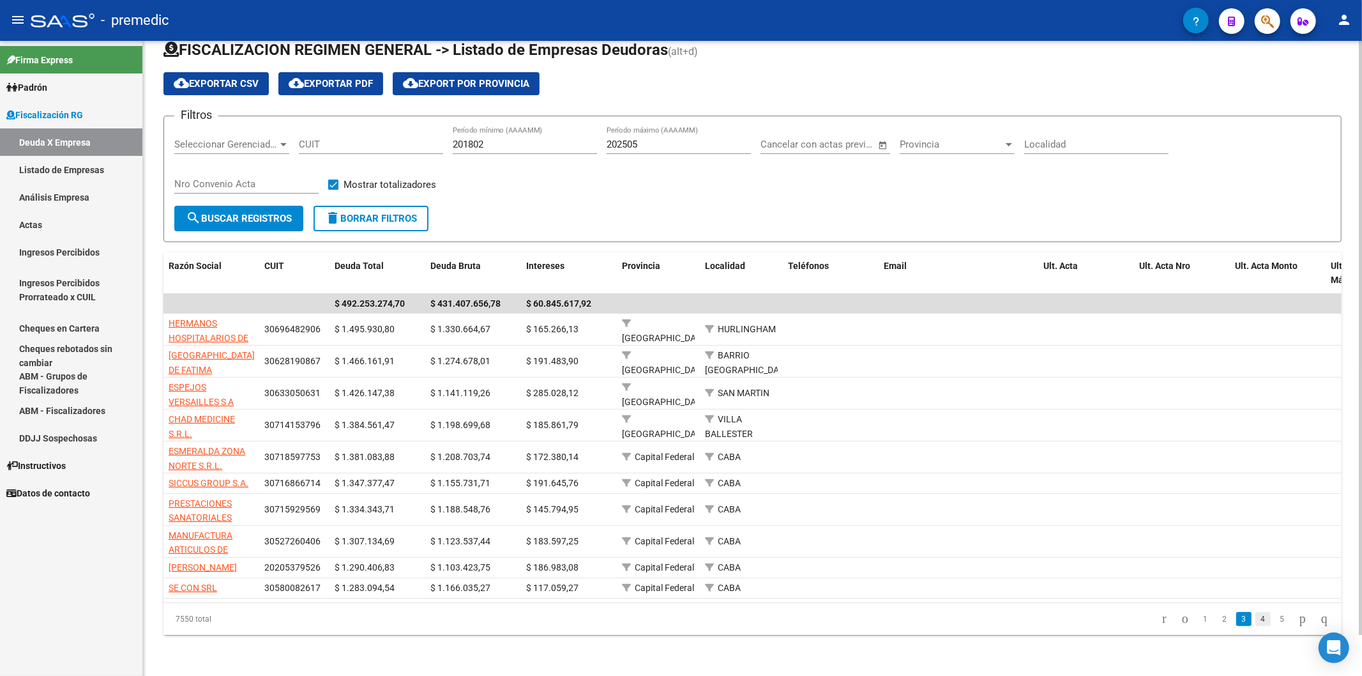
click at [1256, 622] on link "4" at bounding box center [1263, 619] width 15 height 14
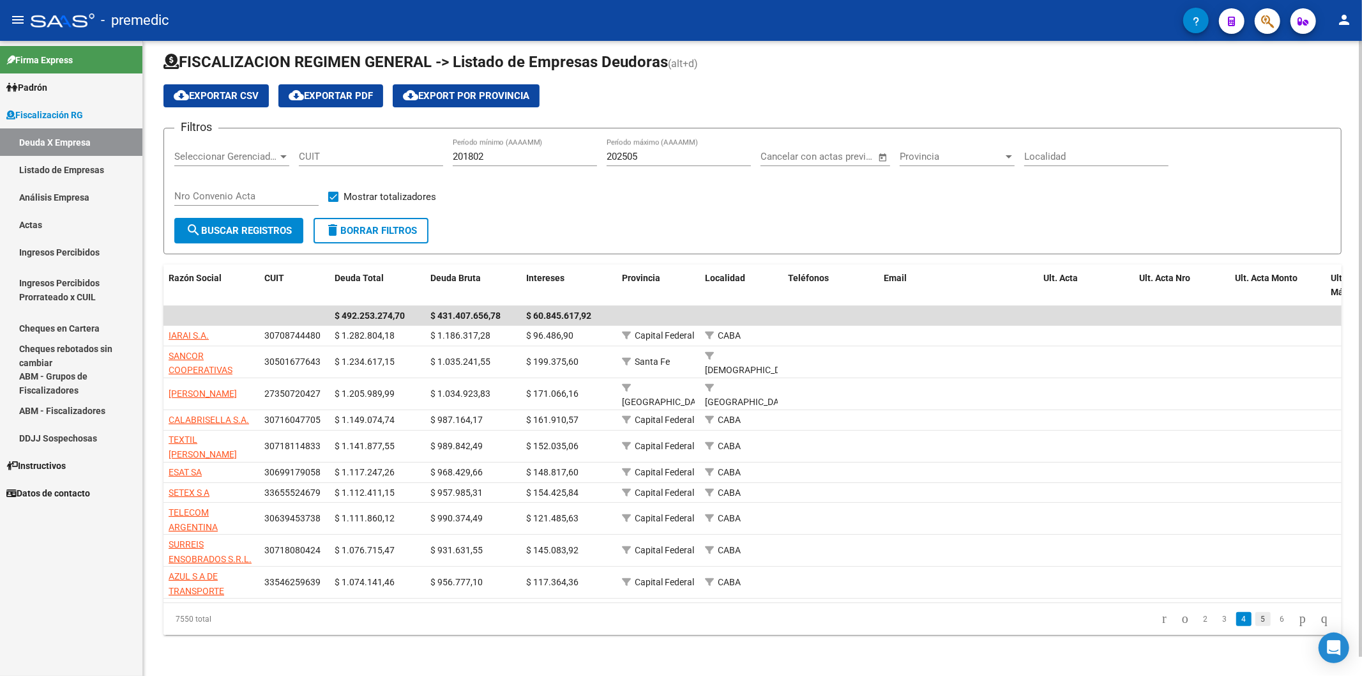
scroll to position [20, 0]
